Goal: Information Seeking & Learning: Learn about a topic

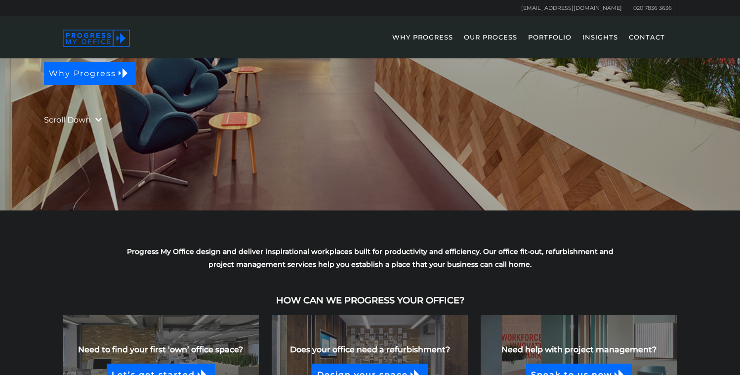
scroll to position [218, 0]
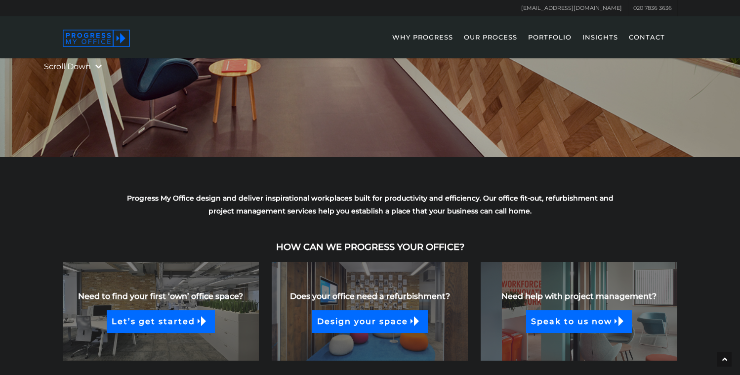
click at [543, 39] on link "PORTFOLIO" at bounding box center [549, 44] width 53 height 29
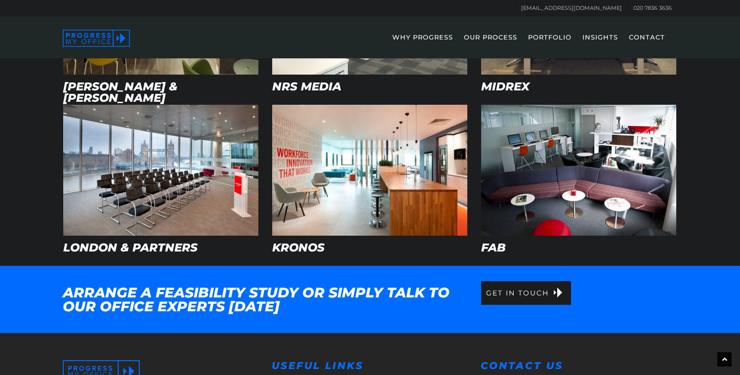
scroll to position [495, 0]
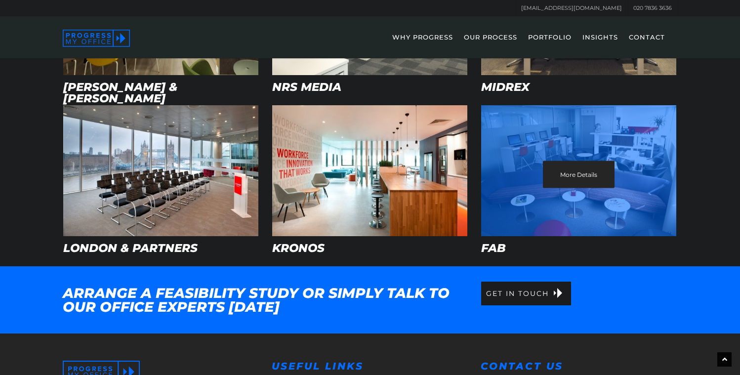
click at [563, 173] on link "More Details" at bounding box center [579, 174] width 72 height 27
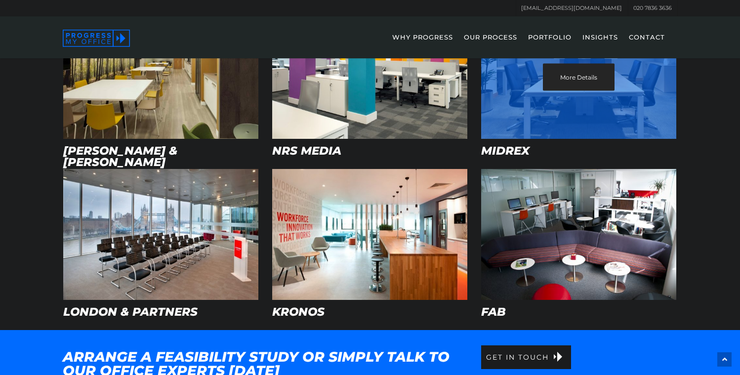
scroll to position [433, 0]
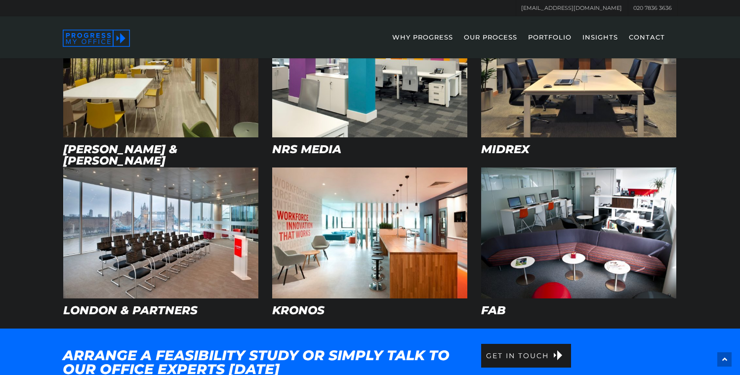
click at [319, 306] on h4 "Kronos" at bounding box center [340, 310] width 136 height 11
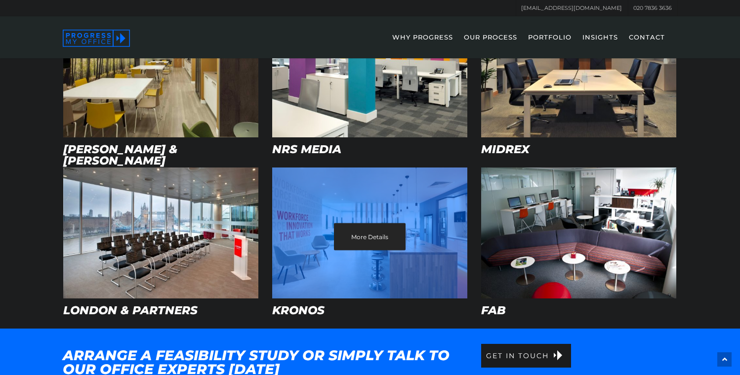
click at [355, 238] on link "More Details" at bounding box center [370, 236] width 72 height 27
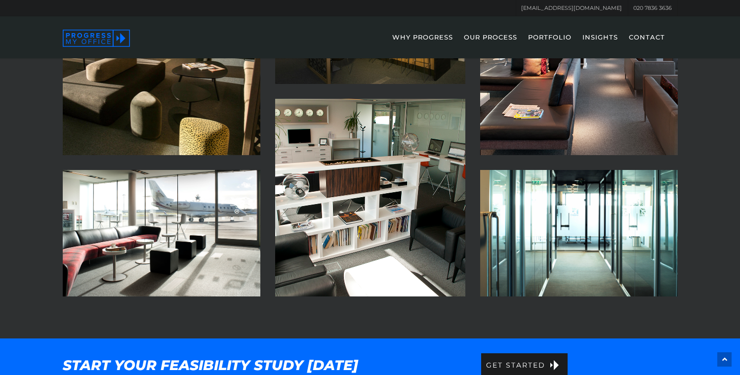
scroll to position [731, 0]
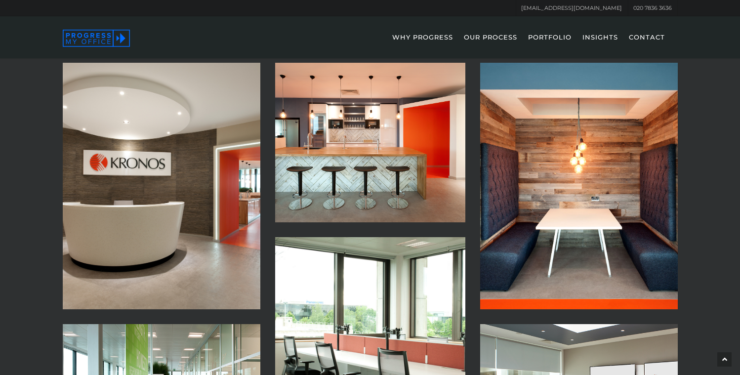
scroll to position [760, 0]
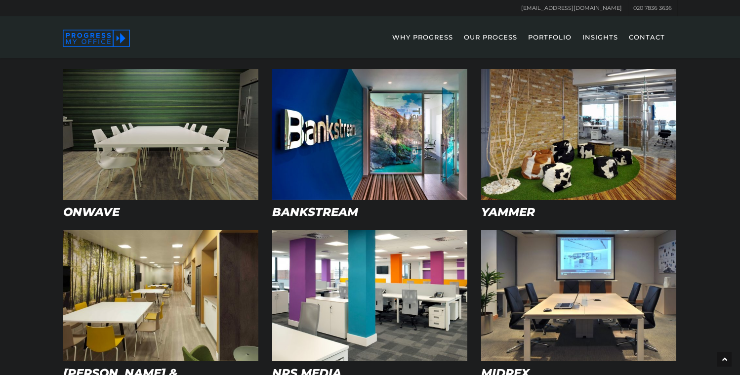
scroll to position [206, 0]
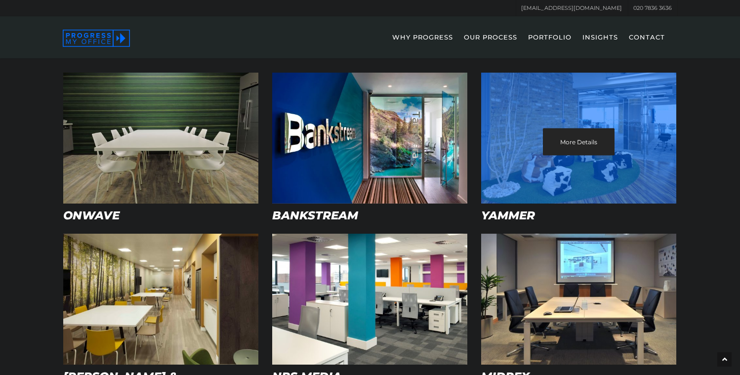
click at [577, 139] on link "More Details" at bounding box center [579, 141] width 72 height 27
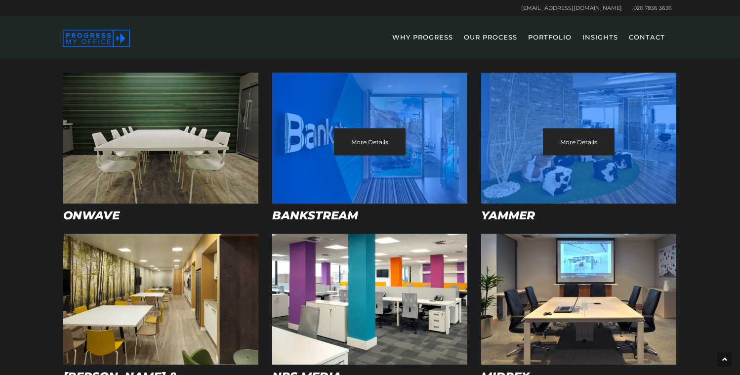
click at [369, 154] on div "More Details" at bounding box center [369, 138] width 195 height 131
click at [373, 149] on link "More Details" at bounding box center [370, 141] width 72 height 27
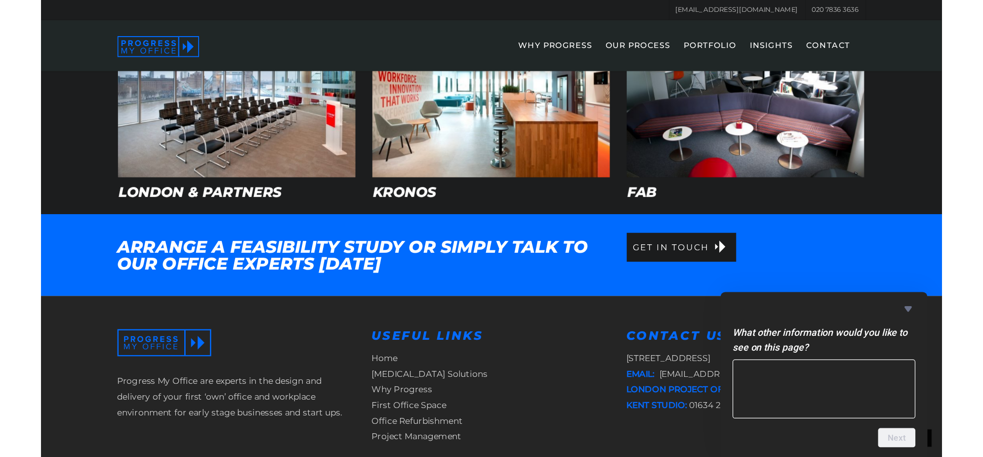
scroll to position [568, 0]
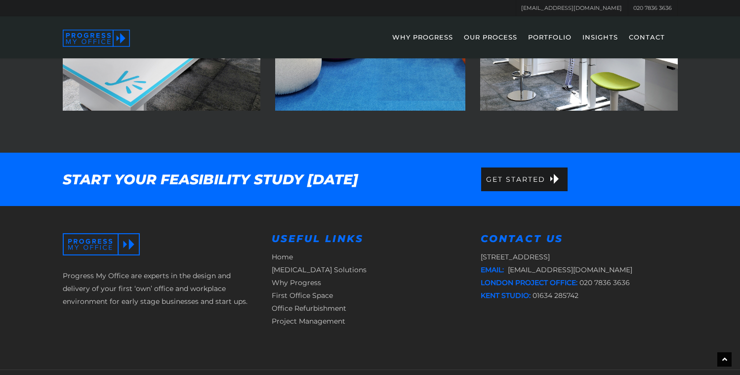
scroll to position [1157, 0]
